Goal: Navigation & Orientation: Find specific page/section

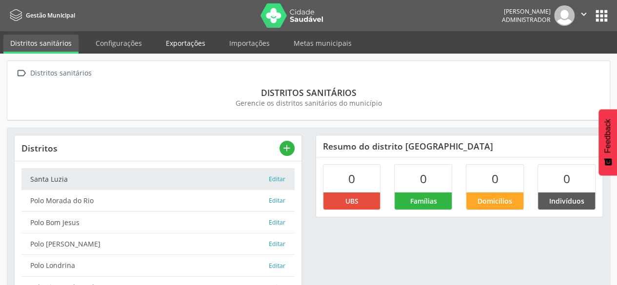
click at [194, 47] on link "Exportações" at bounding box center [185, 43] width 53 height 17
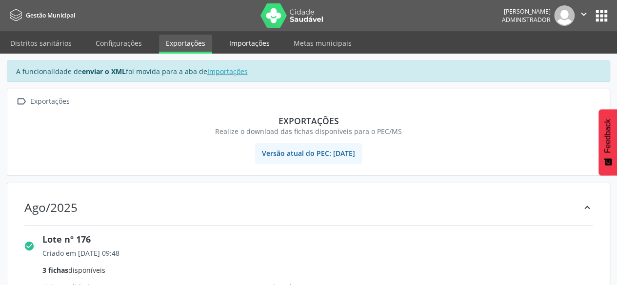
click at [238, 35] on link "Importações" at bounding box center [249, 43] width 54 height 17
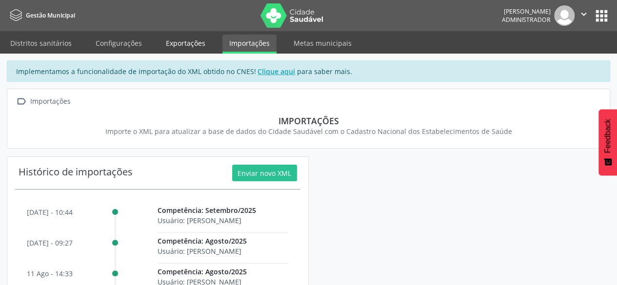
click at [184, 40] on link "Exportações" at bounding box center [185, 43] width 53 height 17
